Goal: Task Accomplishment & Management: Use online tool/utility

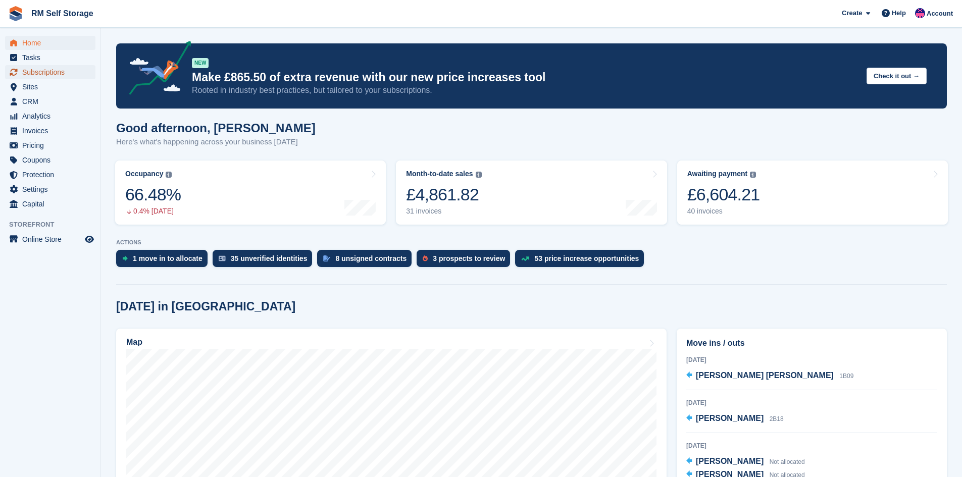
click at [38, 73] on span "Subscriptions" at bounding box center [52, 72] width 61 height 14
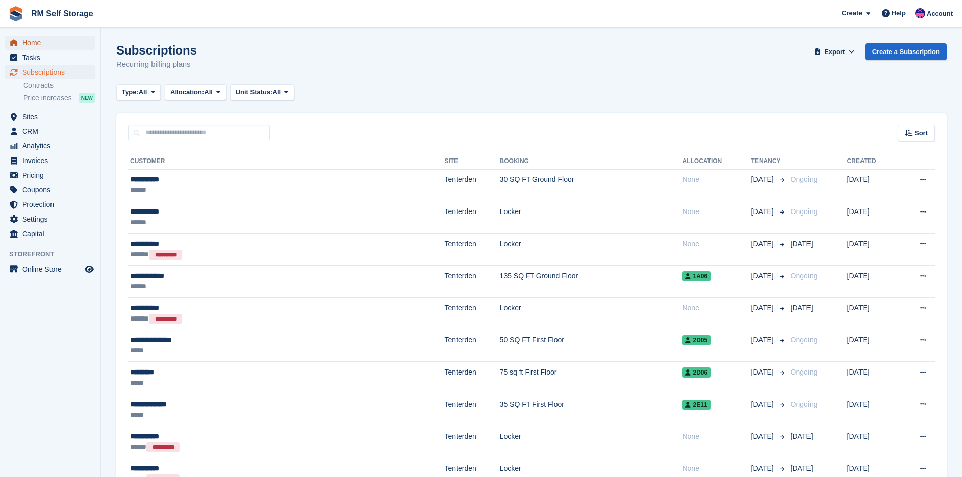
click at [48, 44] on span "Home" at bounding box center [52, 43] width 61 height 14
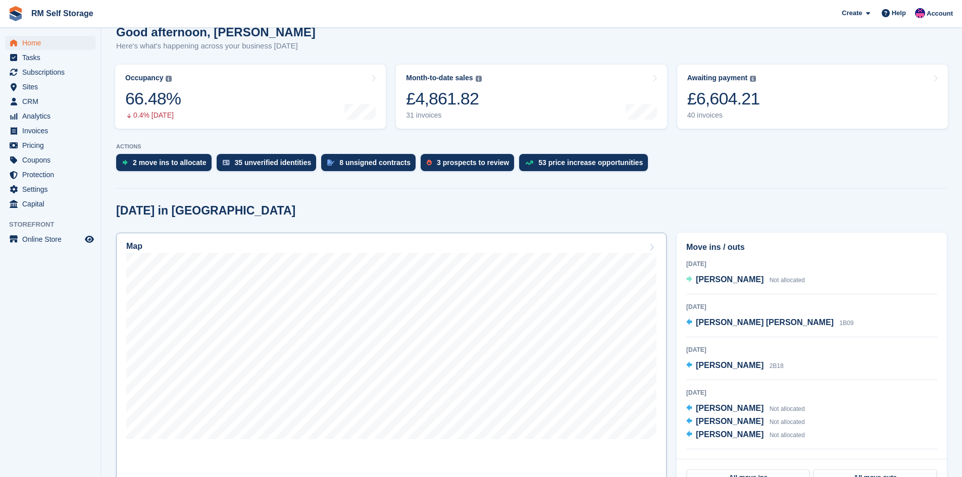
scroll to position [202, 0]
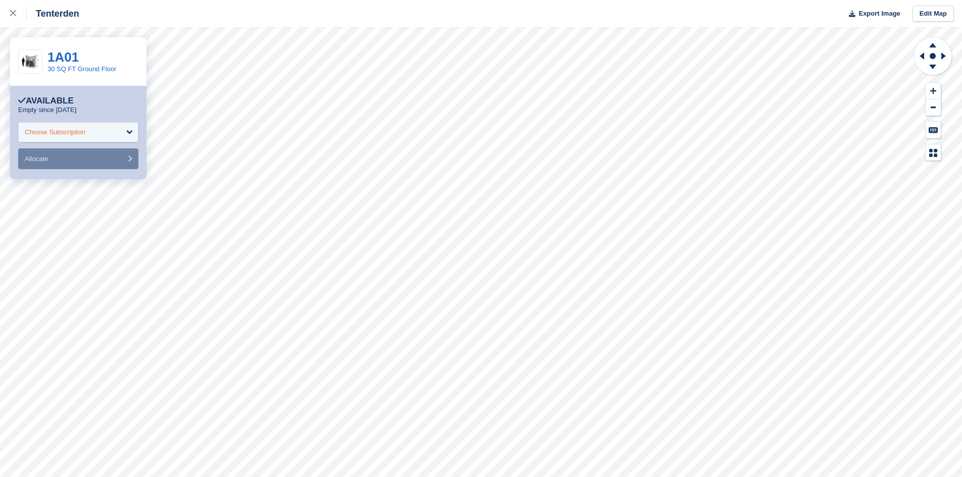
click at [113, 130] on div "Choose Subscription" at bounding box center [78, 132] width 120 height 20
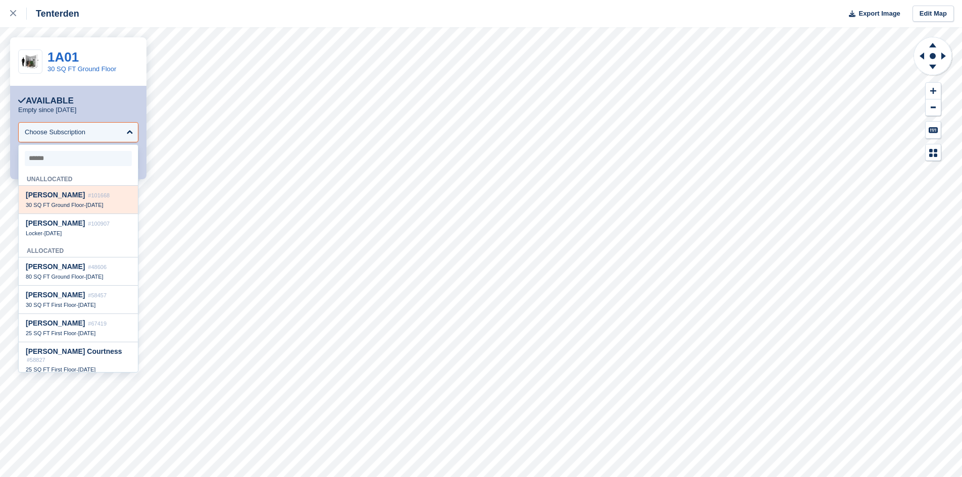
click at [64, 204] on span "30 SQ FT Ground Floor" at bounding box center [55, 205] width 58 height 6
select select "******"
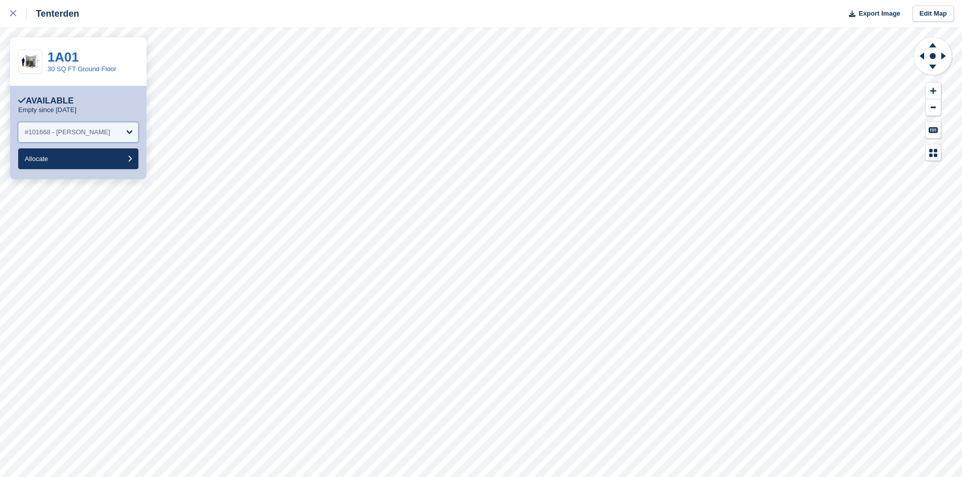
click at [95, 132] on div "#101668 - Lewis Waite" at bounding box center [78, 132] width 120 height 20
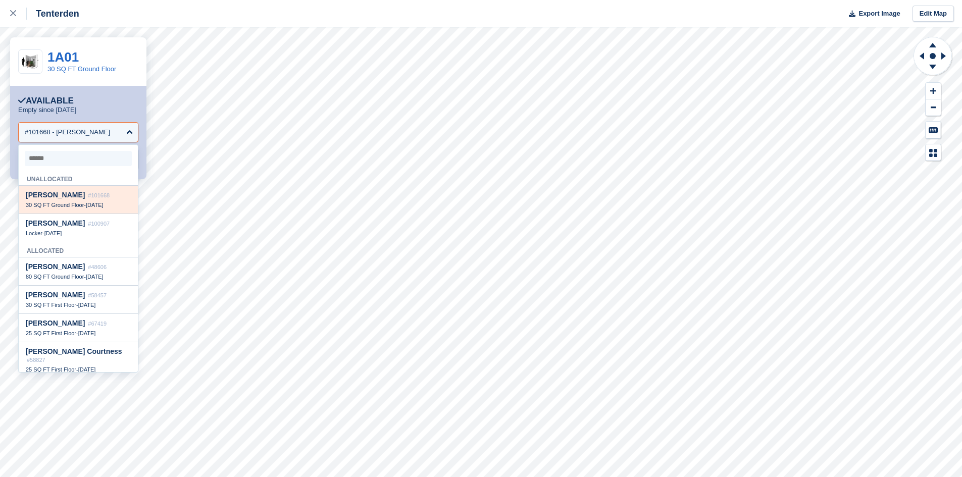
click at [84, 201] on div "Lewis Waite #101668 30 SQ FT Ground Floor - 15 Aug" at bounding box center [78, 200] width 119 height 28
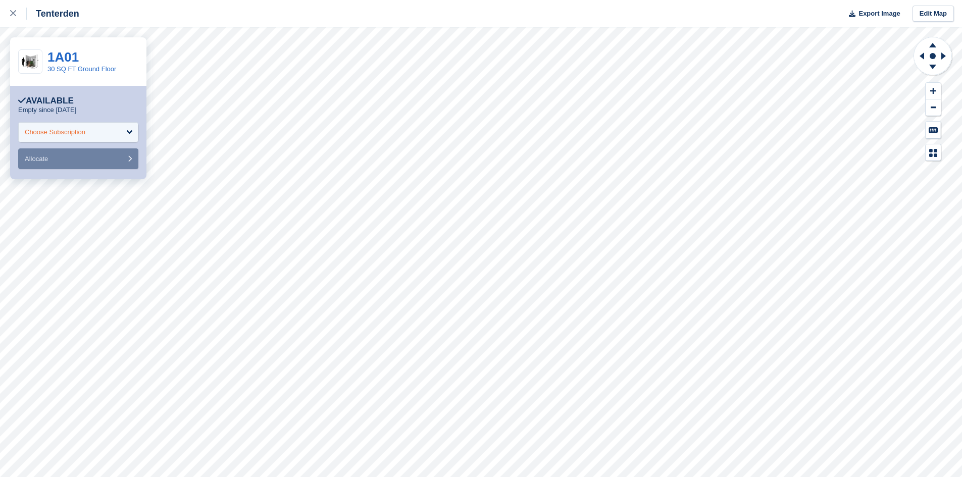
click at [86, 135] on div "Choose Subscription" at bounding box center [78, 132] width 120 height 20
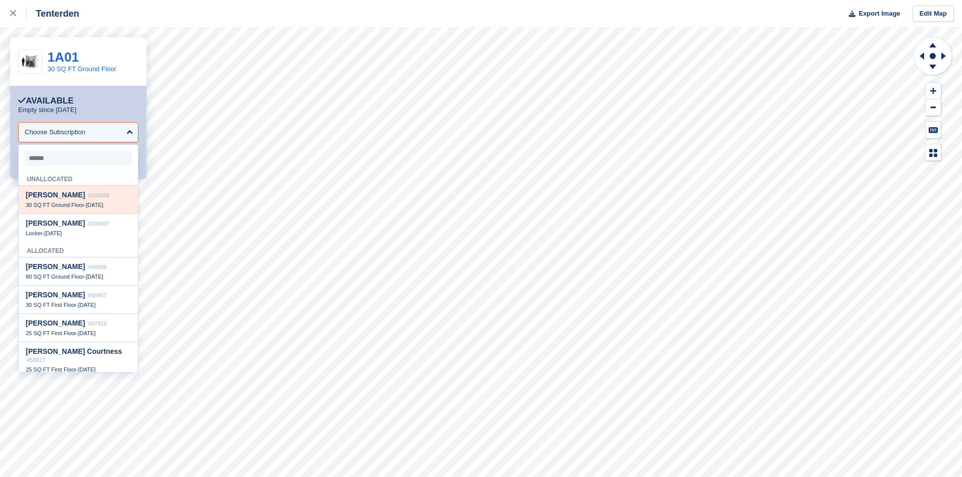
click at [84, 209] on div "30 SQ FT Ground Floor - 15 Aug" at bounding box center [78, 204] width 105 height 7
select select "******"
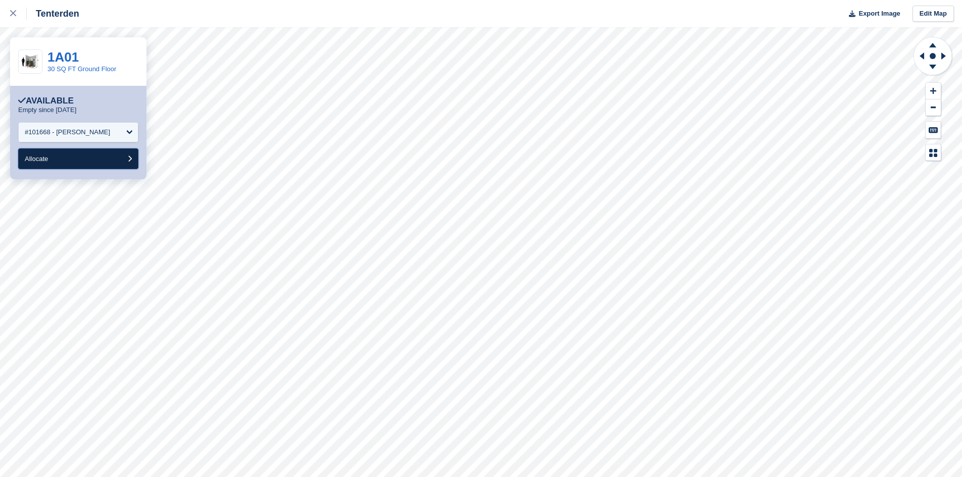
click at [76, 161] on button "Allocate" at bounding box center [78, 158] width 120 height 21
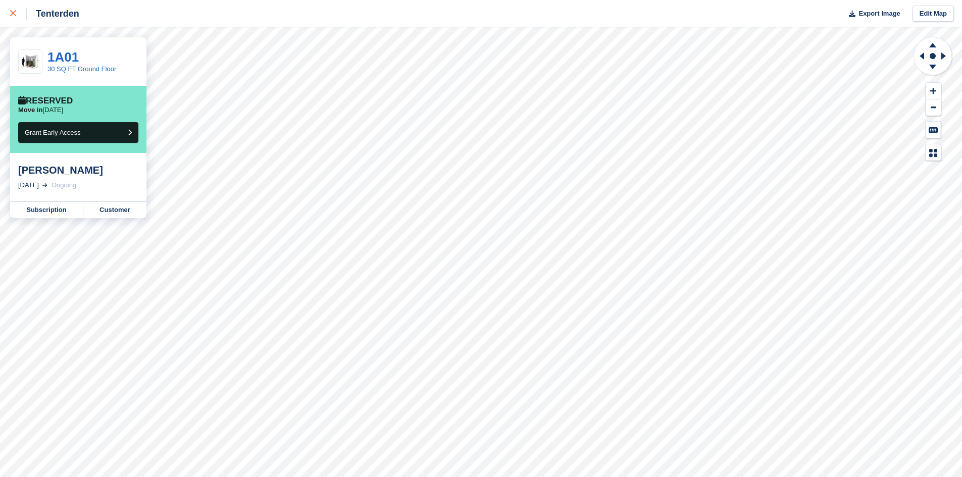
click at [18, 16] on div at bounding box center [18, 14] width 17 height 12
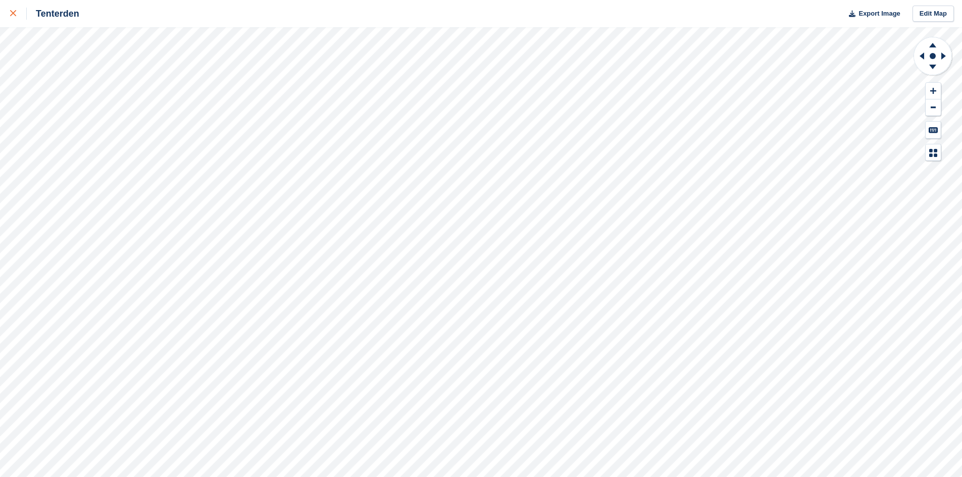
click at [17, 13] on div at bounding box center [18, 14] width 17 height 12
